Goal: Find contact information: Find contact information

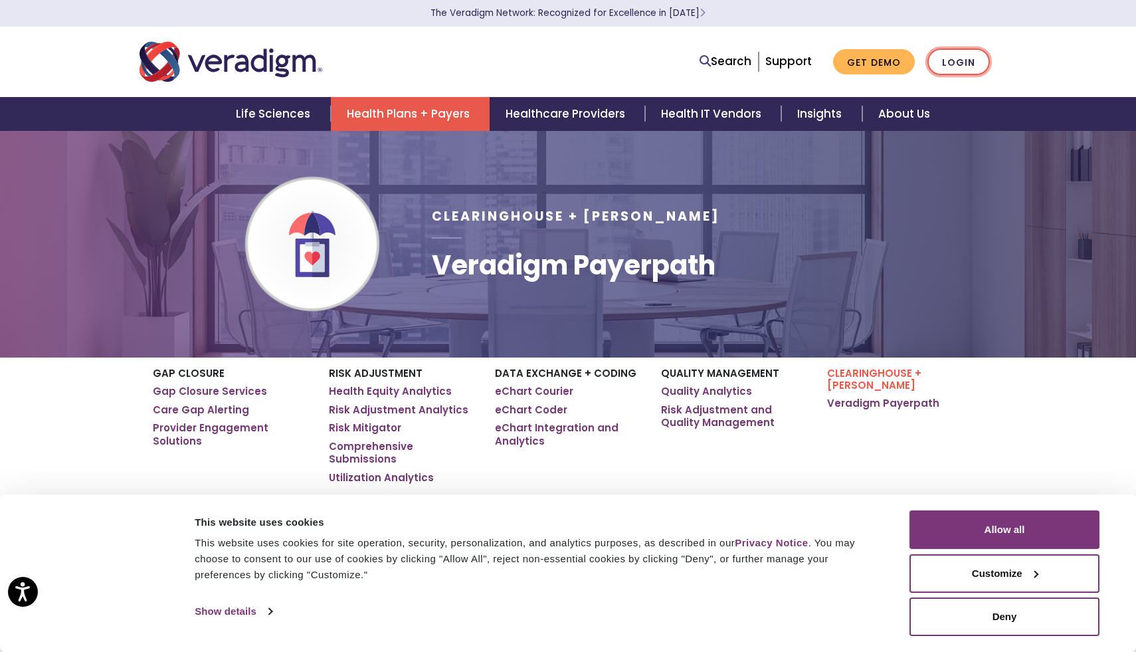
click at [958, 64] on link "Login" at bounding box center [958, 61] width 62 height 27
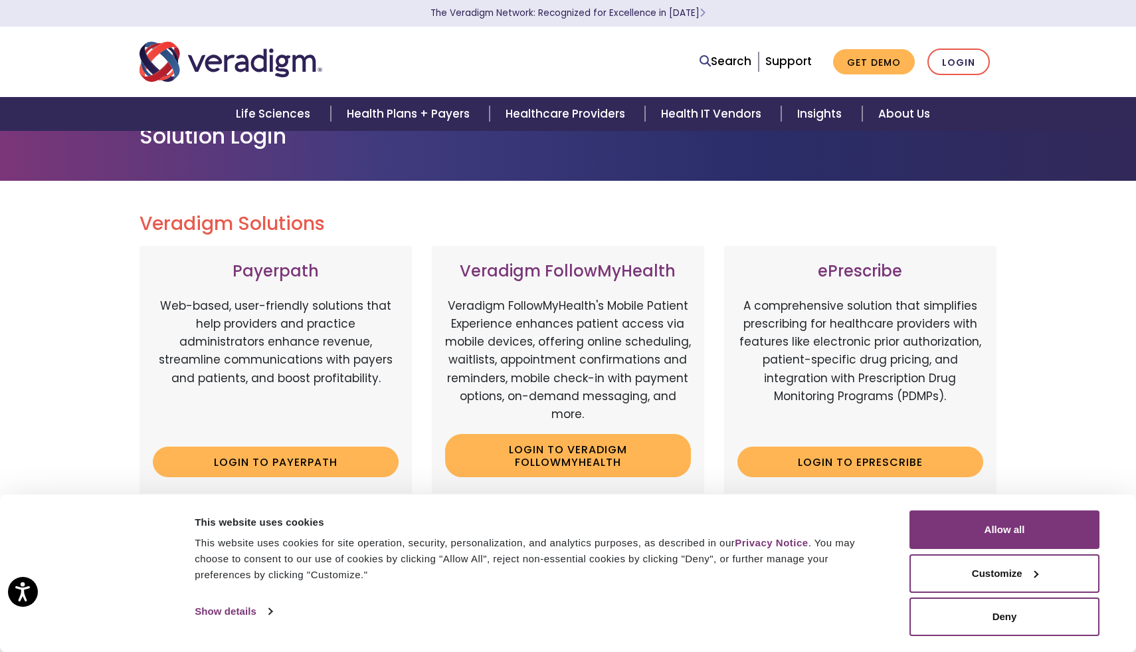
scroll to position [37, 0]
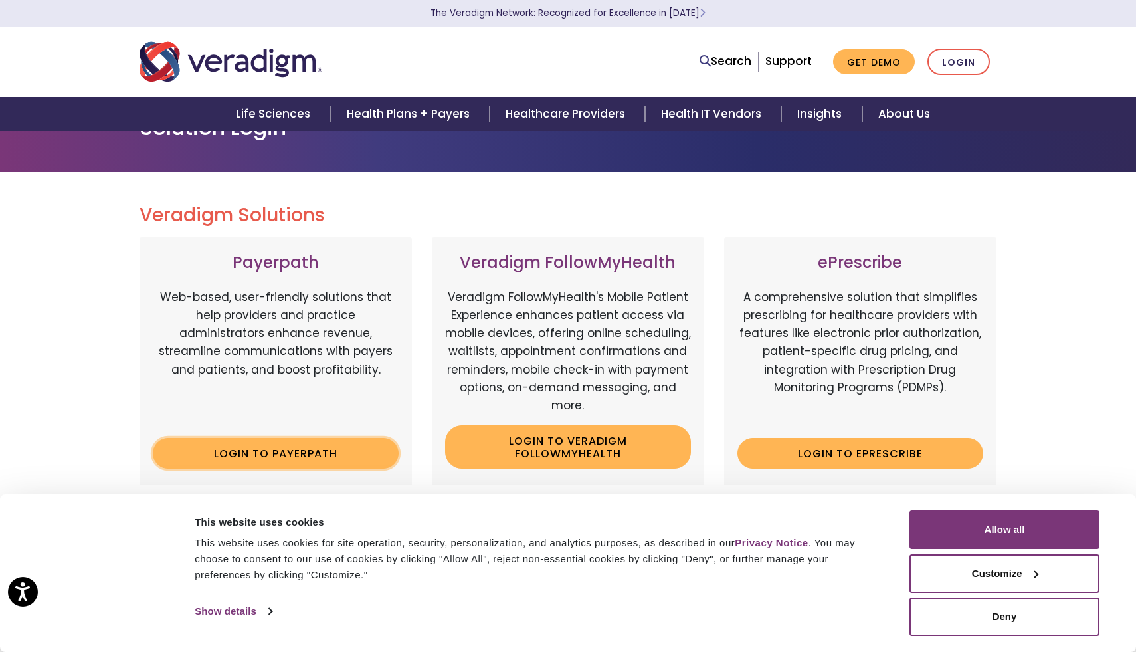
click at [226, 456] on link "Login to Payerpath" at bounding box center [276, 453] width 246 height 31
click at [800, 56] on link "Support" at bounding box center [788, 61] width 46 height 16
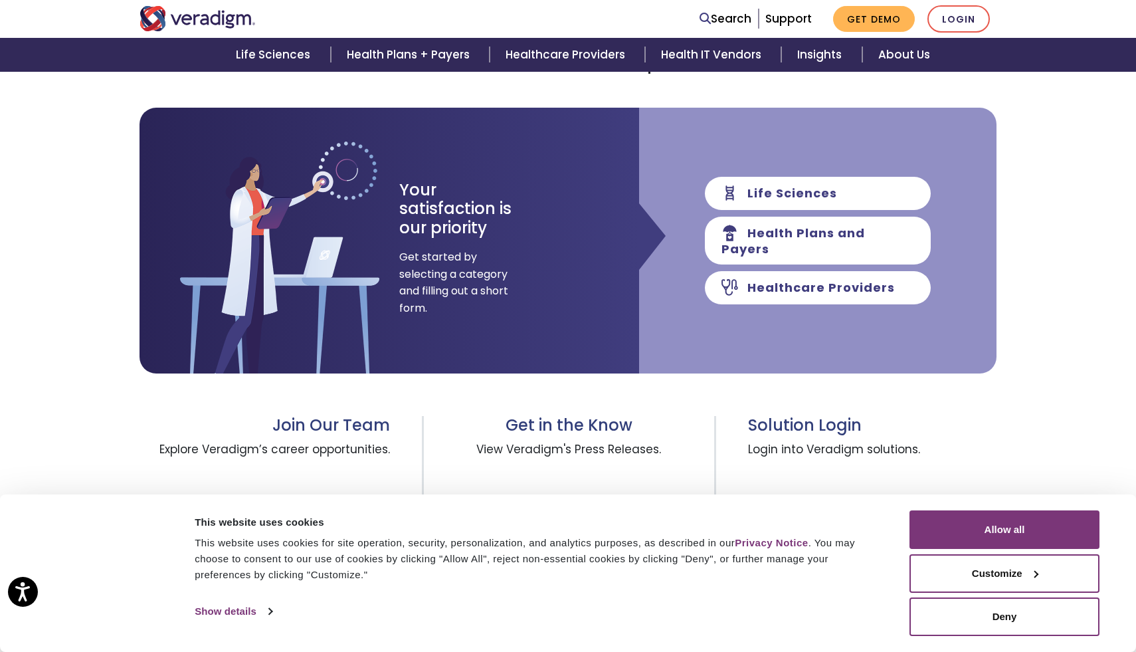
scroll to position [113, 0]
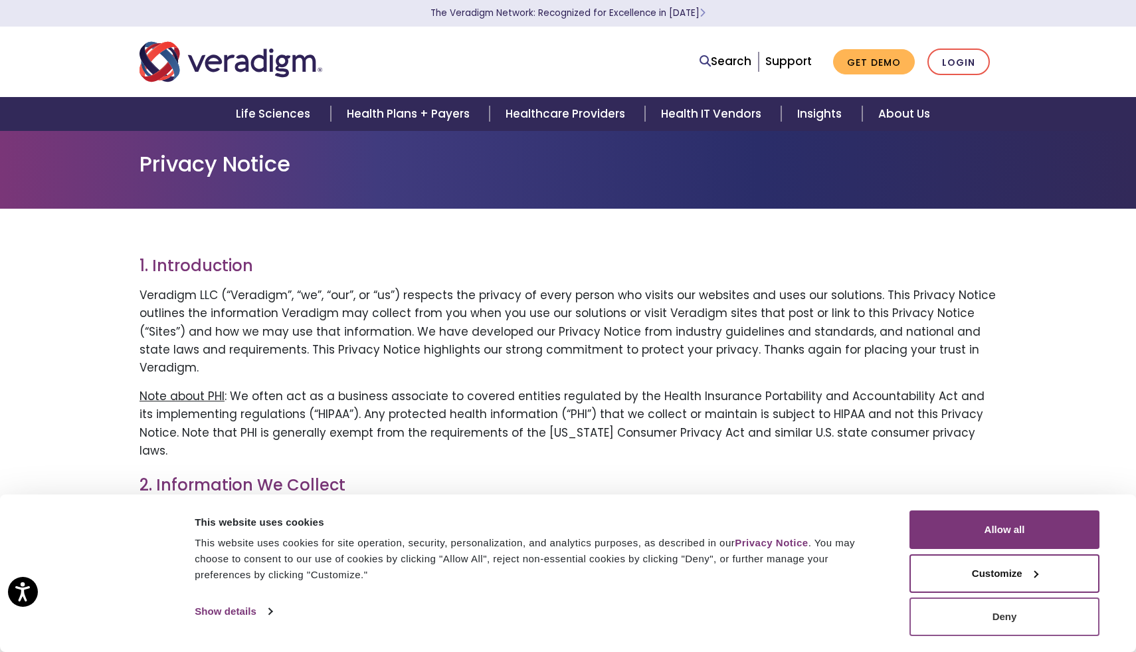
click at [985, 619] on button "Deny" at bounding box center [1004, 616] width 190 height 39
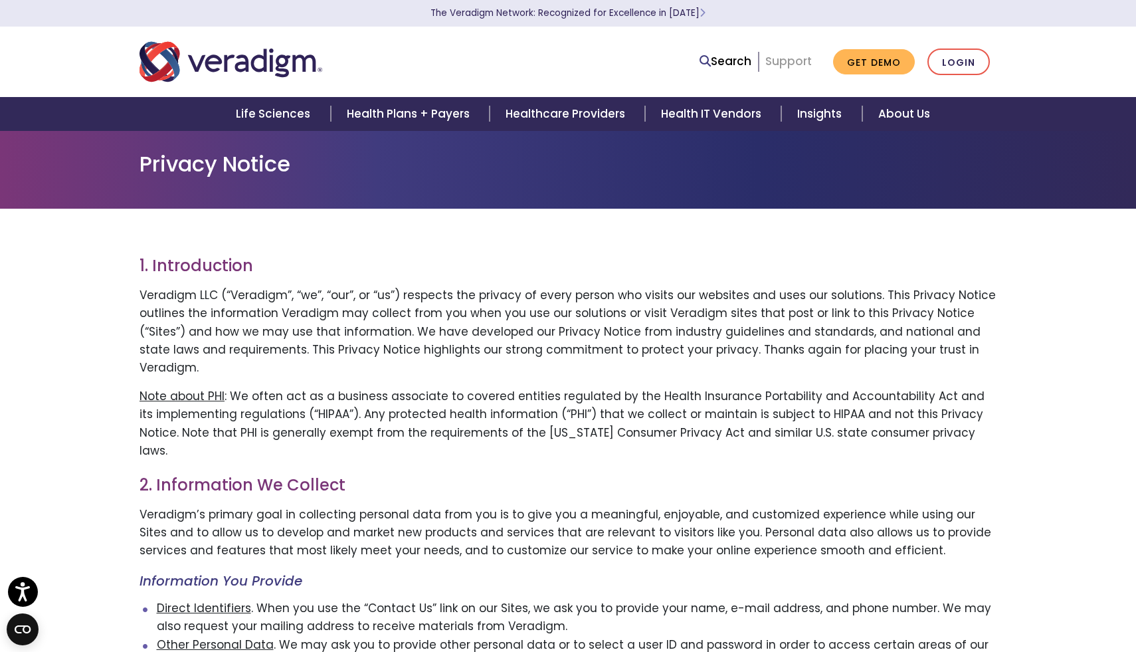
click at [790, 63] on link "Support" at bounding box center [788, 61] width 46 height 16
